Goal: Task Accomplishment & Management: Complete application form

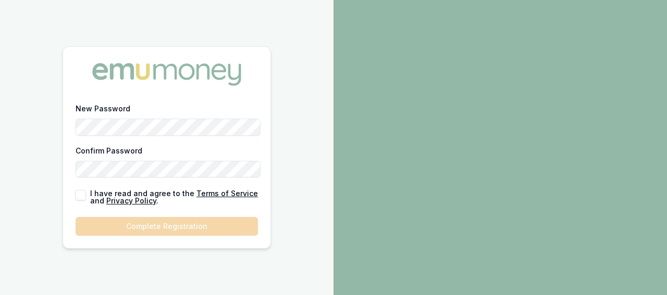
click at [79, 196] on button "button" at bounding box center [81, 195] width 10 height 10
checkbox input "true"
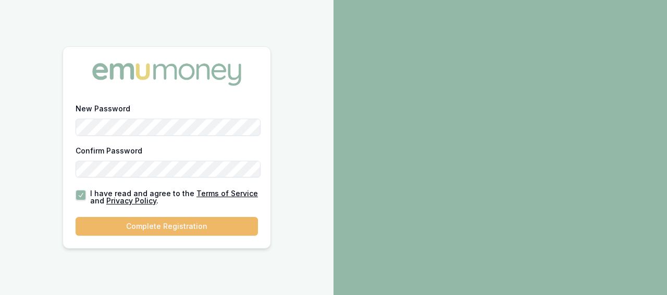
click at [172, 222] on button "Complete Registration" at bounding box center [167, 226] width 182 height 19
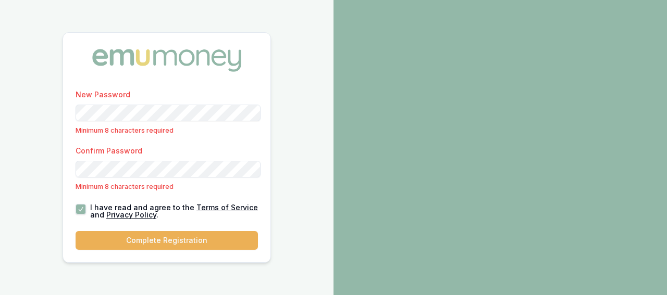
click at [289, 137] on div "New Password Minimum 8 characters required Confirm Password Minimum 8 character…" at bounding box center [166, 147] width 333 height 295
click at [290, 136] on div "New Password Minimum 8 characters required Confirm Password Minimum 8 character…" at bounding box center [166, 147] width 333 height 295
click at [299, 162] on div "New Password Minimum 8 characters required Confirm Password Minimum 8 character…" at bounding box center [166, 147] width 333 height 295
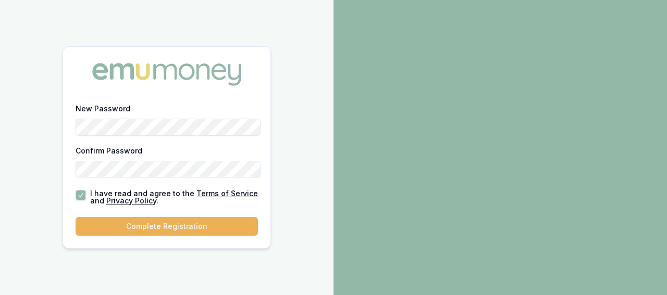
click at [197, 224] on button "Complete Registration" at bounding box center [167, 226] width 182 height 19
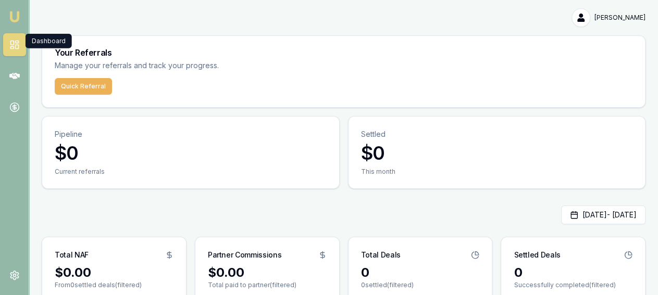
click at [15, 40] on icon at bounding box center [14, 45] width 10 height 10
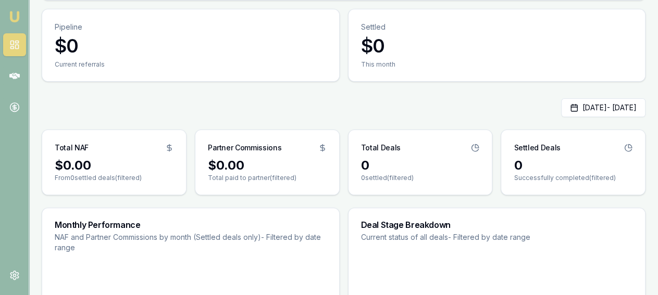
scroll to position [19, 0]
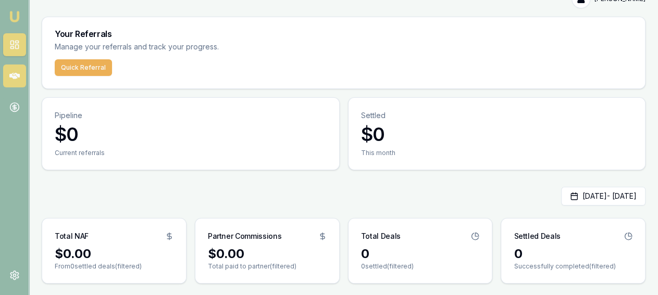
click at [13, 71] on icon at bounding box center [14, 76] width 10 height 10
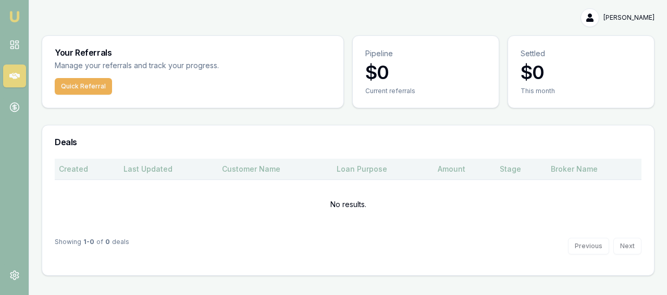
click at [65, 164] on div "Created" at bounding box center [87, 169] width 56 height 10
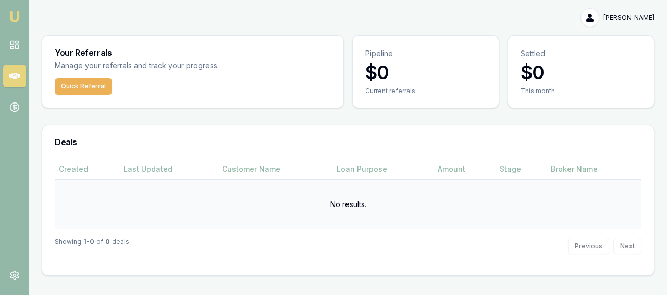
drag, startPoint x: 76, startPoint y: 182, endPoint x: 77, endPoint y: 169, distance: 12.5
click at [76, 181] on td "No results." at bounding box center [348, 205] width 587 height 50
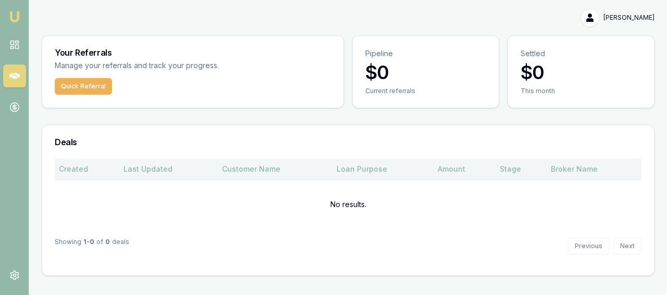
click at [70, 164] on div "Created" at bounding box center [87, 169] width 56 height 10
click at [128, 164] on div "Last Updated" at bounding box center [168, 169] width 90 height 10
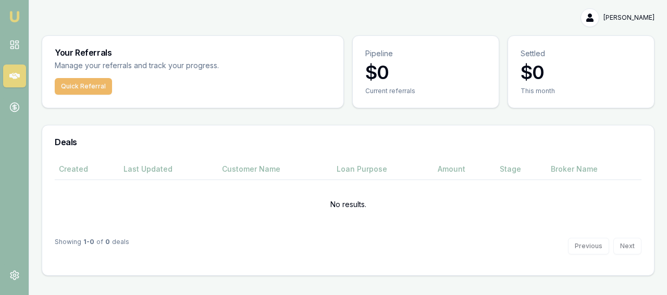
click at [73, 80] on button "Quick Referral" at bounding box center [83, 86] width 57 height 17
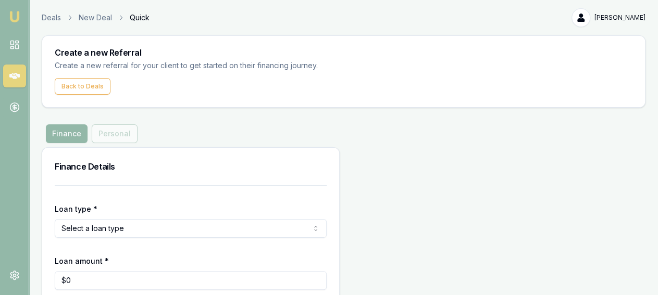
click at [171, 204] on html "Emu Money Deals New Deal Quick [PERSON_NAME] Toggle Menu Create a new Referral …" at bounding box center [329, 147] width 658 height 295
type input "0"
click at [111, 271] on input "0" at bounding box center [191, 280] width 272 height 19
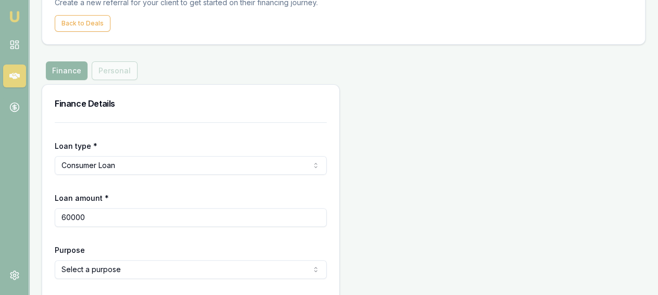
type input "$60,000"
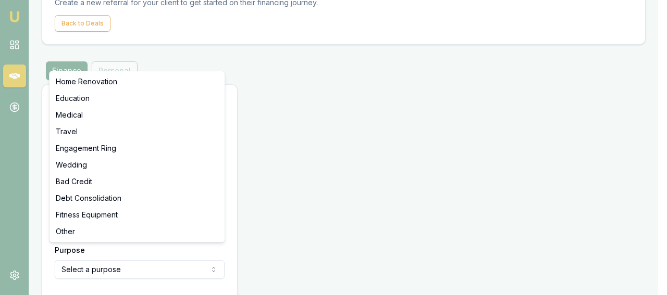
click at [172, 232] on html "Emu Money Deals New Deal Quick [PERSON_NAME] Toggle Menu Create a new Referral …" at bounding box center [333, 84] width 667 height 295
select select "OTHER"
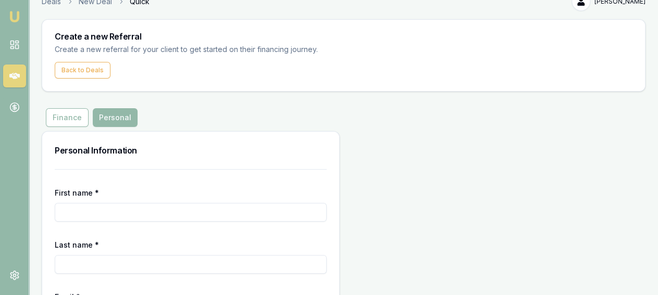
click at [155, 203] on input "First name *" at bounding box center [191, 212] width 272 height 19
click at [151, 203] on input "First name *" at bounding box center [191, 212] width 272 height 19
drag, startPoint x: 154, startPoint y: 190, endPoint x: 28, endPoint y: 178, distance: 126.2
click at [55, 203] on input "[PERSON_NAME]" at bounding box center [191, 212] width 272 height 19
type input "[PERSON_NAME]"
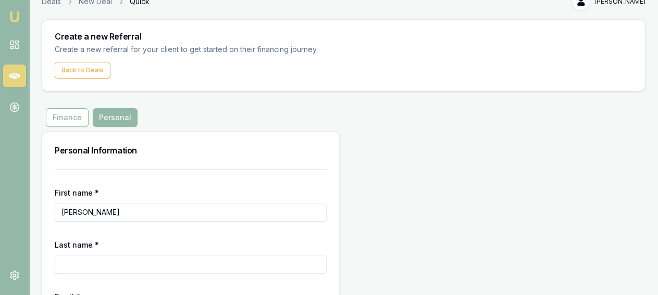
click at [76, 255] on input "Last name *" at bounding box center [191, 264] width 272 height 19
paste input "[PERSON_NAME]"
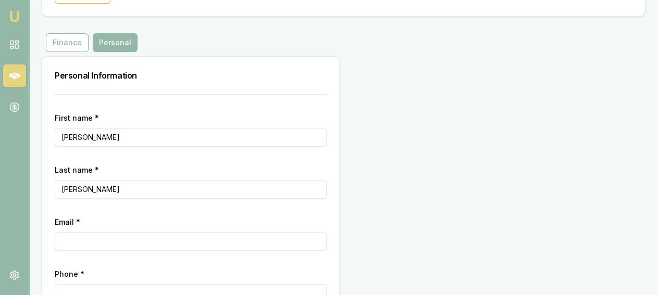
scroll to position [98, 0]
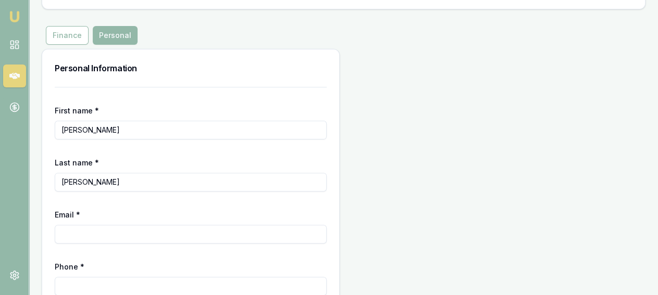
type input "[PERSON_NAME]"
click at [155, 225] on input "Email *" at bounding box center [191, 234] width 272 height 19
type input "K"
type input "[EMAIL_ADDRESS][DOMAIN_NAME]"
click at [134, 277] on input "Phone *" at bounding box center [191, 286] width 272 height 19
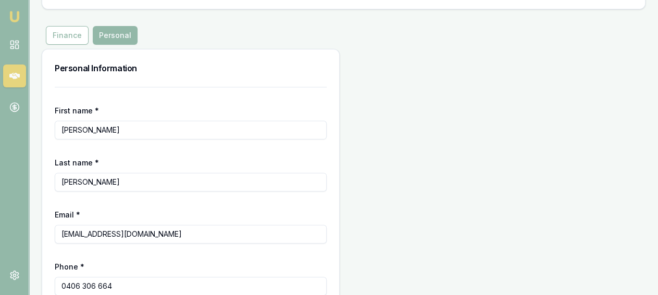
type input "0406 306 664"
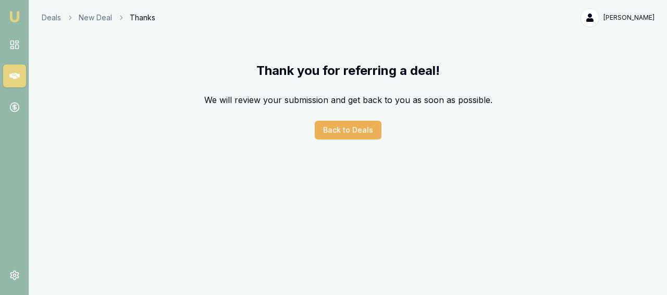
click at [358, 108] on div "Thank you for referring a deal! We will review your submission and get back to …" at bounding box center [348, 101] width 638 height 106
click at [355, 121] on button "Back to Deals" at bounding box center [348, 130] width 67 height 19
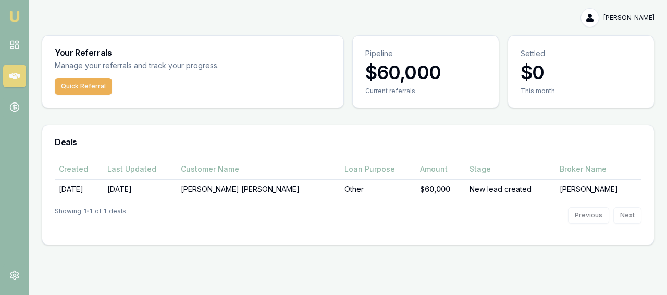
click at [331, 199] on div "Showing 1 - 1 of 1 deals Previous Next" at bounding box center [348, 215] width 587 height 33
